Goal: Transaction & Acquisition: Obtain resource

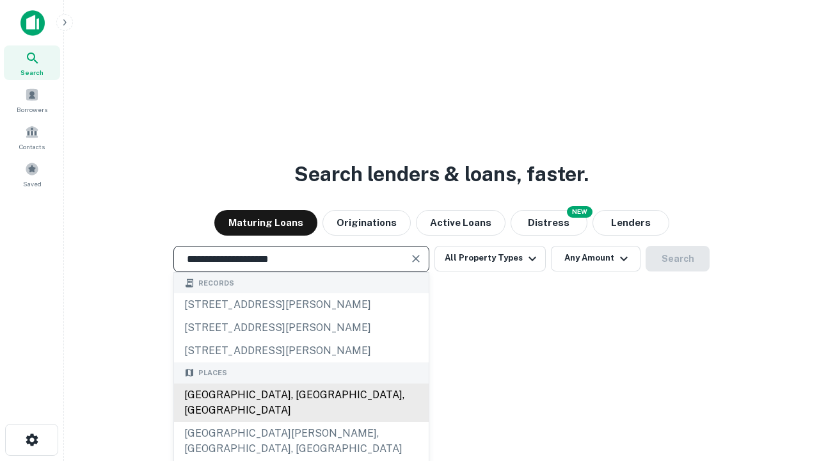
click at [301, 422] on div "Santa Monica, CA, USA" at bounding box center [301, 402] width 255 height 38
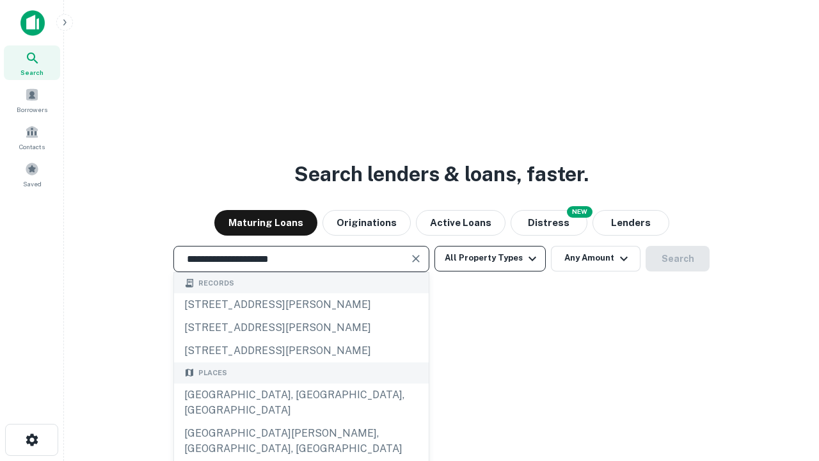
type input "**********"
click at [490, 258] on button "All Property Types" at bounding box center [490, 259] width 111 height 26
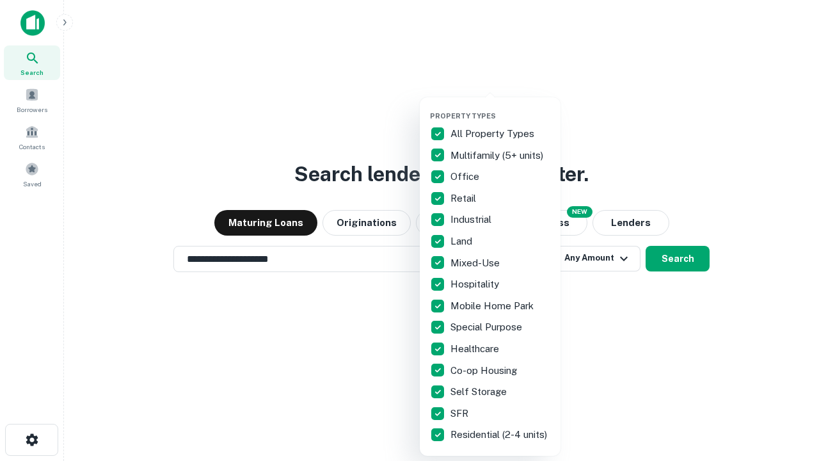
click at [500, 108] on button "button" at bounding box center [500, 108] width 141 height 1
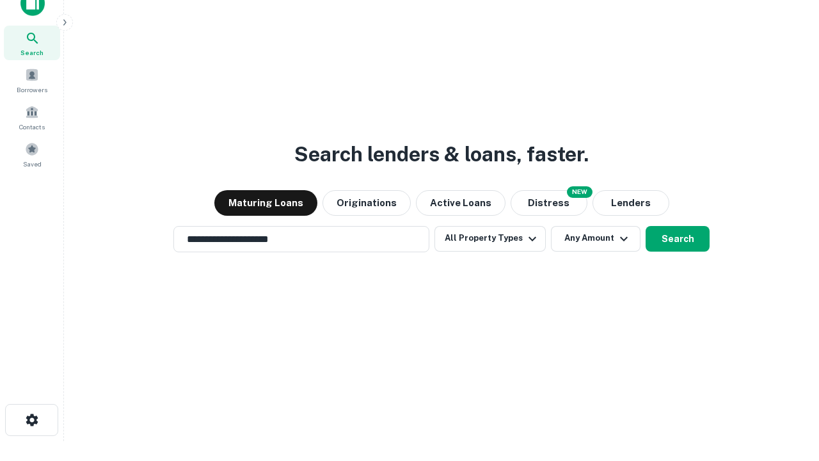
scroll to position [8, 154]
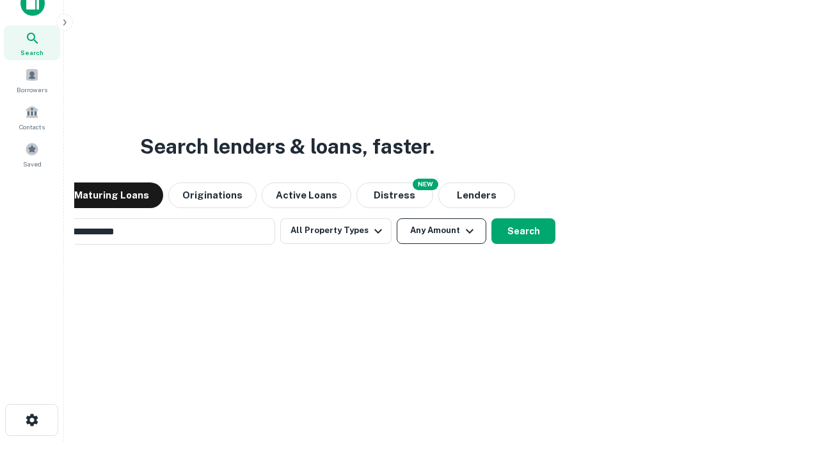
click at [397, 218] on button "Any Amount" at bounding box center [442, 231] width 90 height 26
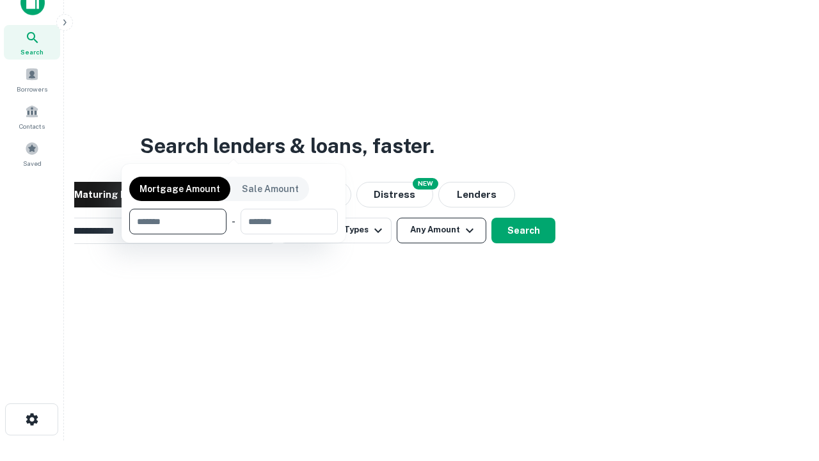
scroll to position [92, 362]
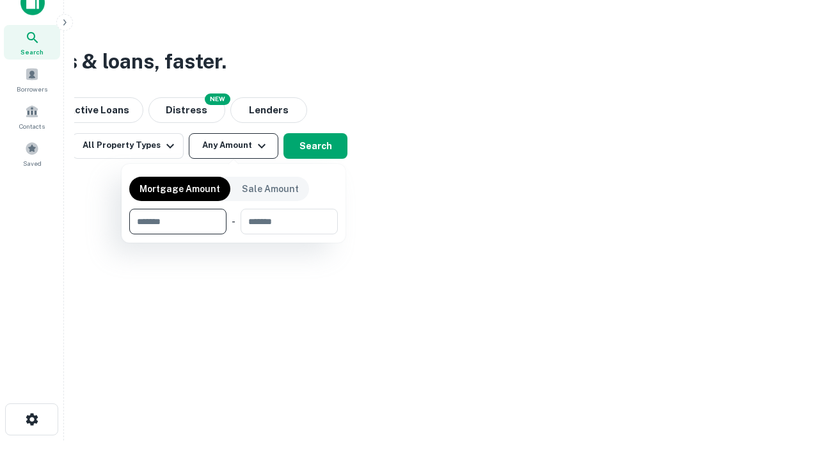
type input "*******"
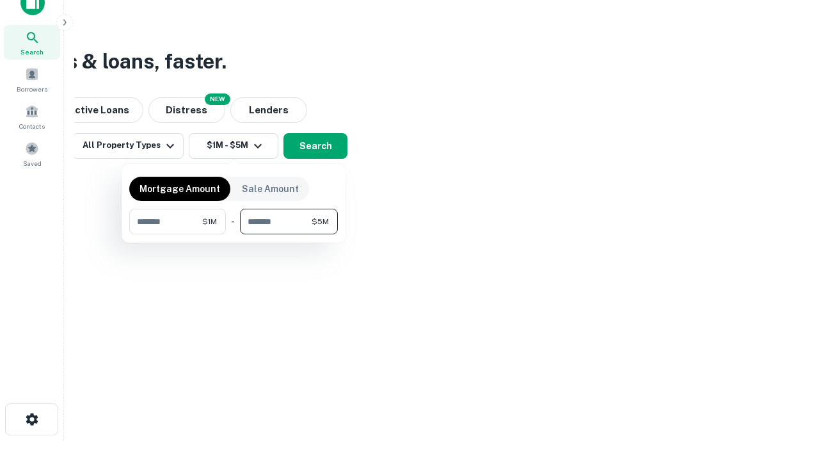
type input "*******"
click at [234, 234] on button "button" at bounding box center [233, 234] width 209 height 1
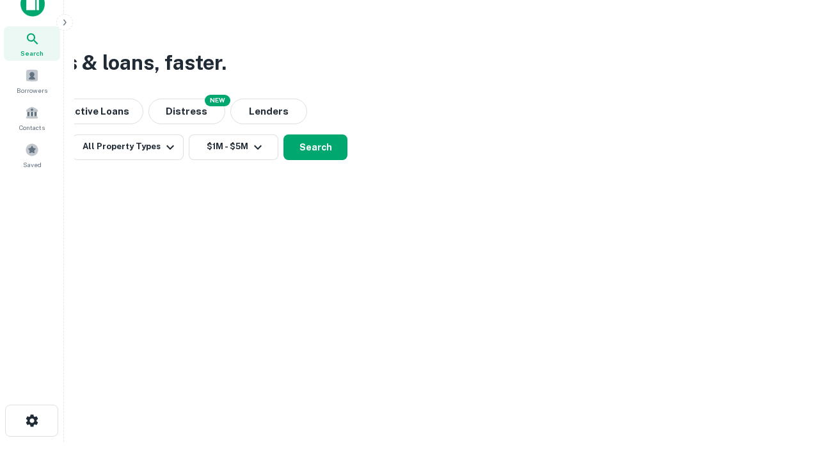
scroll to position [8, 236]
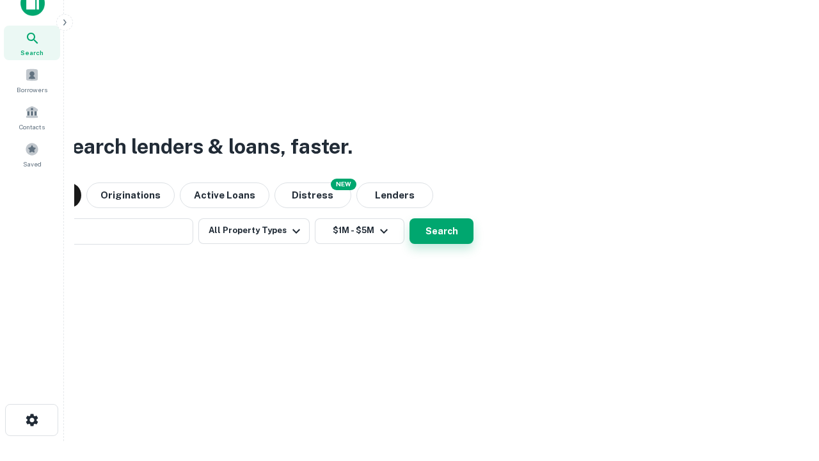
click at [410, 218] on button "Search" at bounding box center [442, 231] width 64 height 26
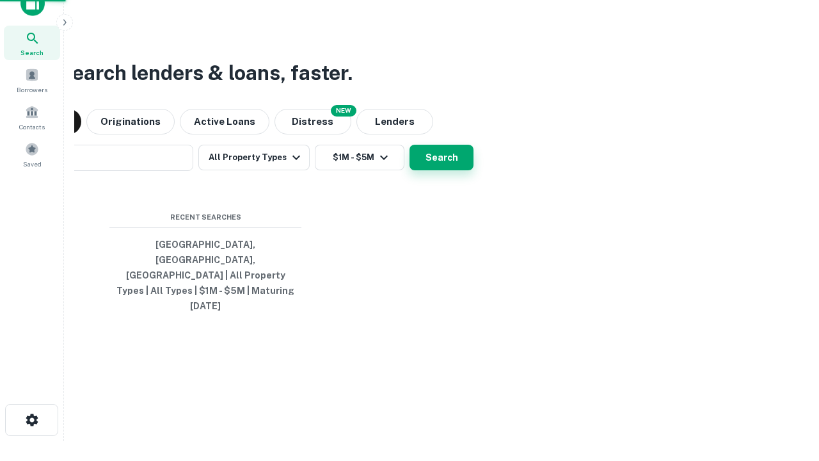
scroll to position [34, 362]
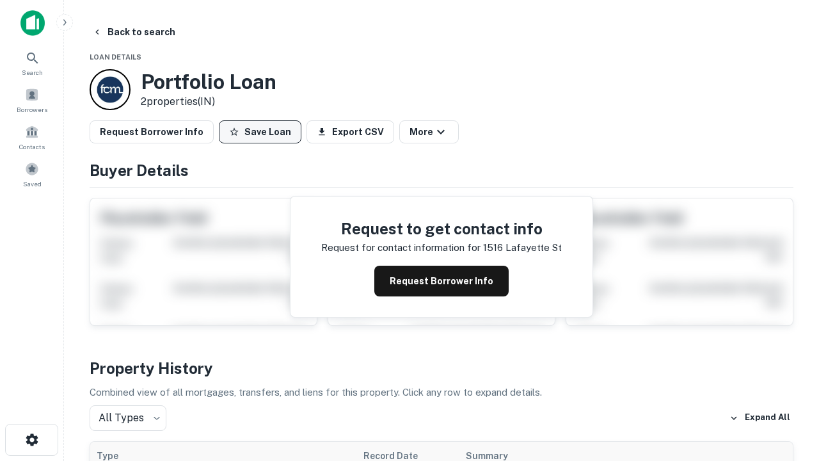
click at [260, 132] on button "Save Loan" at bounding box center [260, 131] width 83 height 23
click at [263, 132] on button "Save Loan" at bounding box center [260, 131] width 83 height 23
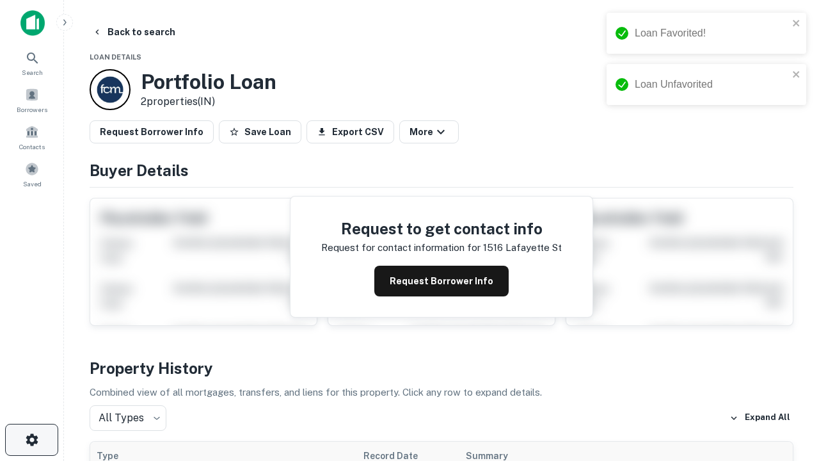
click at [31, 440] on icon "button" at bounding box center [31, 439] width 15 height 15
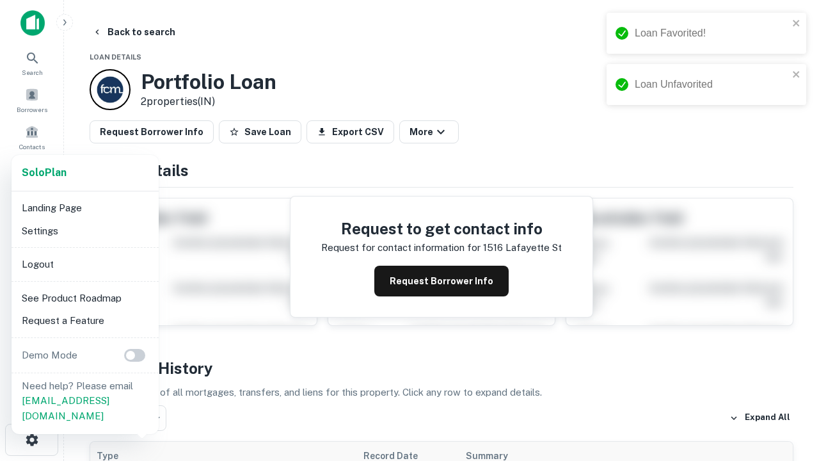
click at [84, 264] on li "Logout" at bounding box center [85, 264] width 137 height 23
